Goal: Check status: Check status

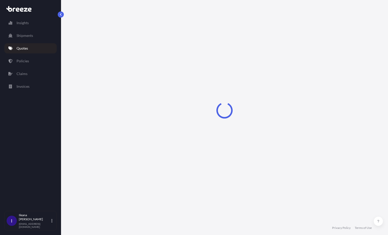
select select "Road"
select select "Sea"
select select "Road"
select select "2"
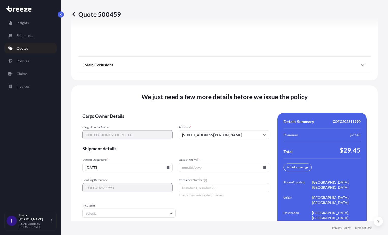
scroll to position [738, 0]
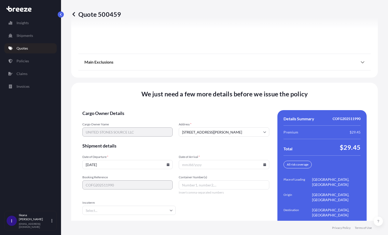
click at [189, 160] on input "Date of Arrival *" at bounding box center [224, 164] width 90 height 9
click at [263, 163] on icon at bounding box center [264, 164] width 3 height 3
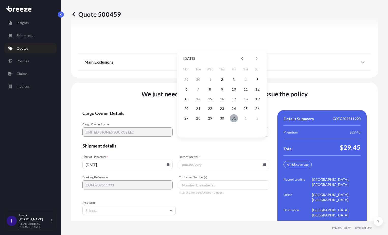
click at [234, 116] on button "31" at bounding box center [234, 118] width 8 height 8
type input "[DATE]"
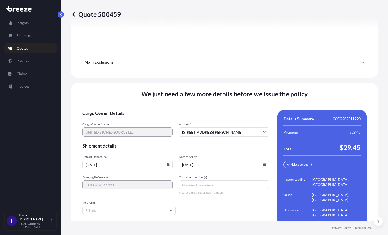
click at [185, 180] on input "Container Number(s)" at bounding box center [224, 184] width 90 height 9
paste input "TRHU1767850"
click at [170, 210] on icon at bounding box center [171, 211] width 3 height 2
type input "TRHU1767850"
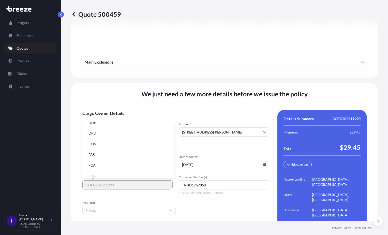
scroll to position [65, 0]
click at [98, 171] on li "FOB" at bounding box center [128, 171] width 88 height 10
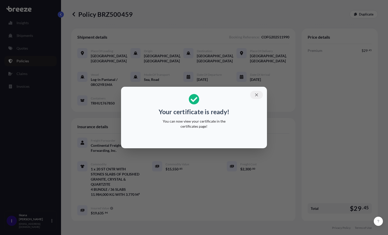
click at [256, 93] on icon "button" at bounding box center [256, 94] width 5 height 5
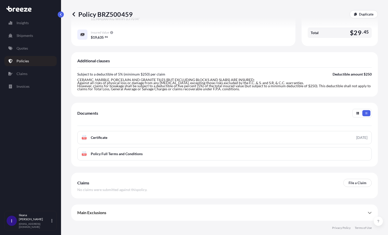
scroll to position [178, 0]
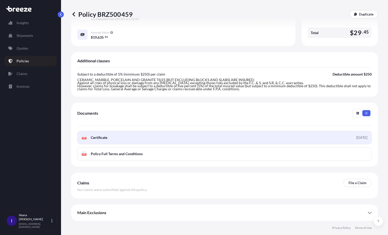
click at [115, 137] on link "PDF Certificate 2025-10-02" at bounding box center [224, 137] width 294 height 13
